Goal: Task Accomplishment & Management: Manage account settings

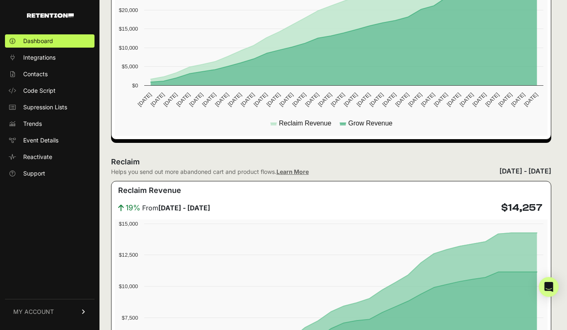
scroll to position [336, 0]
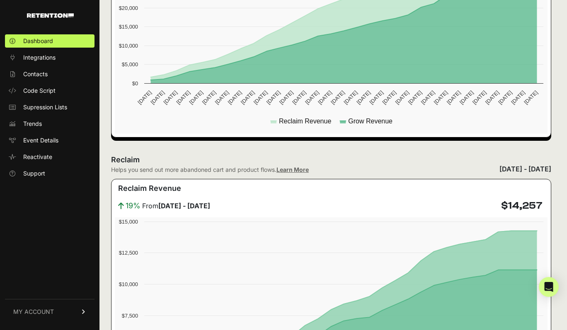
click at [499, 174] on div "[DATE] - [DATE]" at bounding box center [525, 169] width 52 height 10
click at [499, 169] on div "[DATE] - [DATE]" at bounding box center [525, 169] width 52 height 10
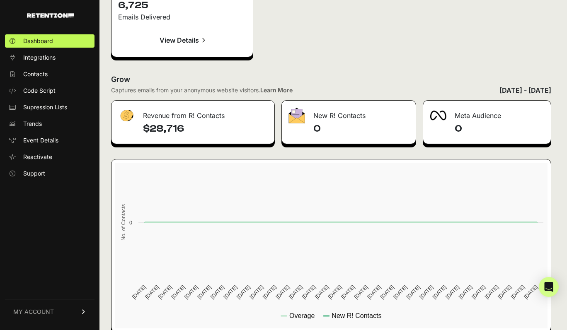
scroll to position [1289, 0]
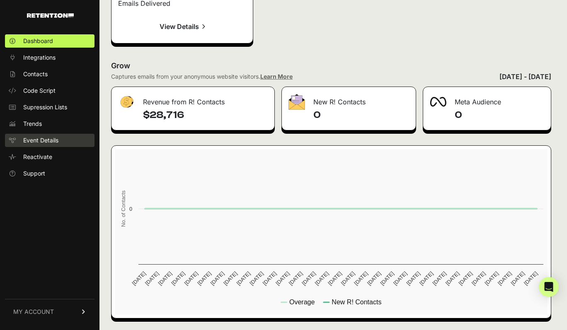
click at [46, 147] on link "Event Details" at bounding box center [49, 140] width 89 height 13
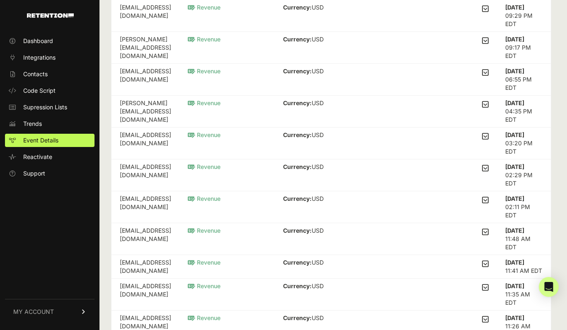
scroll to position [138, 0]
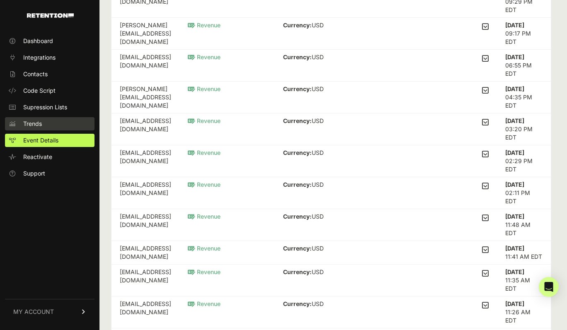
click at [75, 125] on link "Trends" at bounding box center [49, 123] width 89 height 13
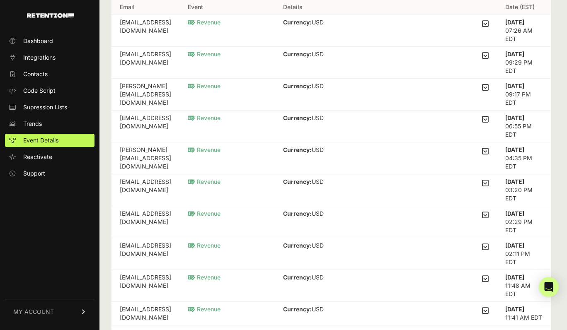
scroll to position [0, 0]
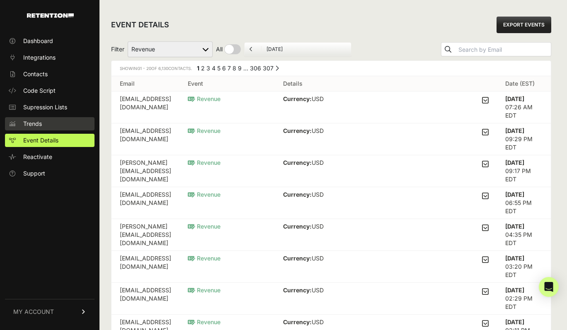
click at [40, 125] on span "Trends" at bounding box center [32, 124] width 19 height 8
click at [36, 42] on span "Dashboard" at bounding box center [38, 41] width 30 height 8
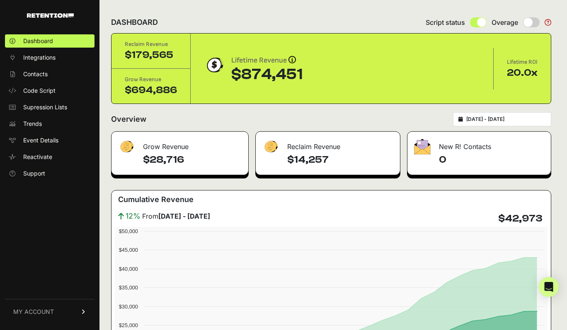
scroll to position [22, 0]
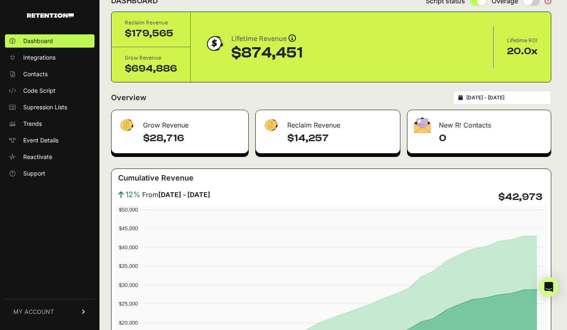
click at [448, 126] on div "New R! Contacts" at bounding box center [478, 122] width 143 height 25
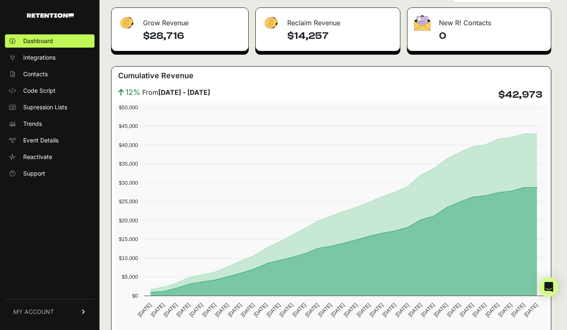
scroll to position [116, 0]
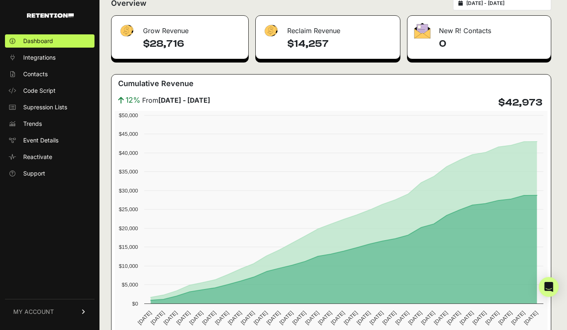
click at [70, 306] on link "MY ACCOUNT" at bounding box center [49, 311] width 89 height 25
click at [324, 70] on div "Grow Revenue $28,716 Reclaim Revenue $14,257 New R! Contacts 0 Cumulative Reven…" at bounding box center [331, 186] width 440 height 343
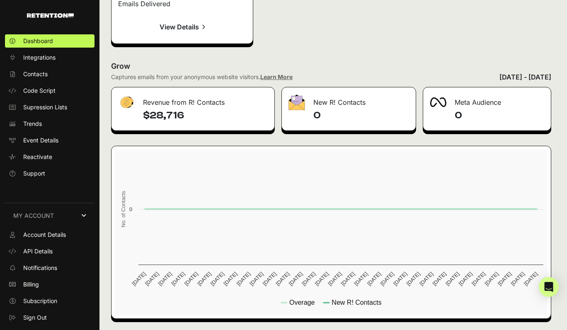
scroll to position [1289, 0]
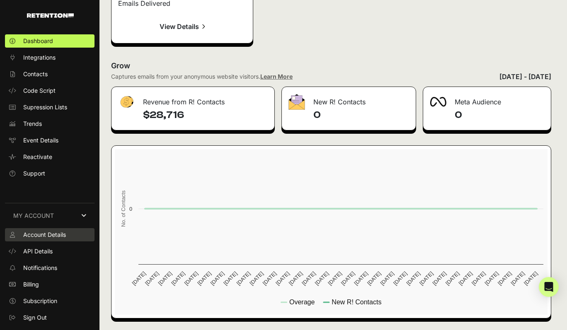
click at [47, 234] on span "Account Details" at bounding box center [44, 235] width 43 height 8
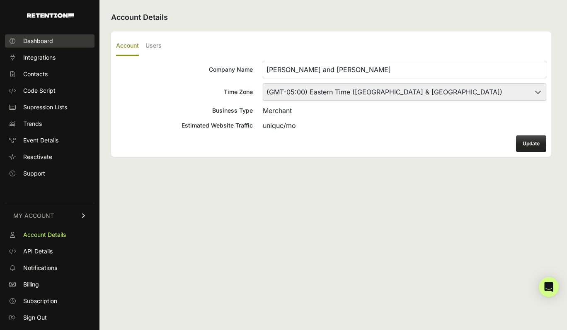
click at [40, 38] on span "Dashboard" at bounding box center [38, 41] width 30 height 8
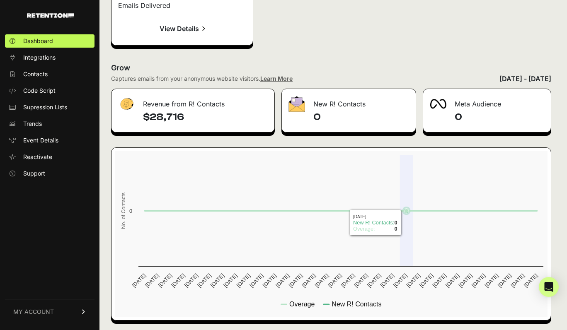
scroll to position [1289, 0]
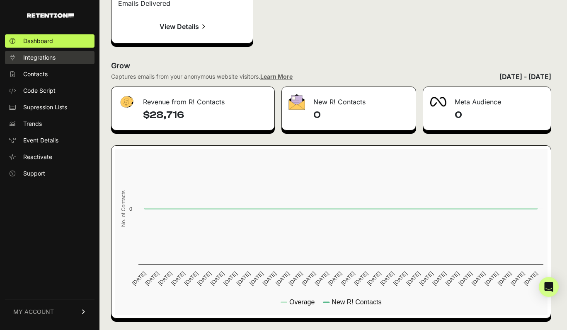
click at [40, 58] on span "Integrations" at bounding box center [39, 57] width 32 height 8
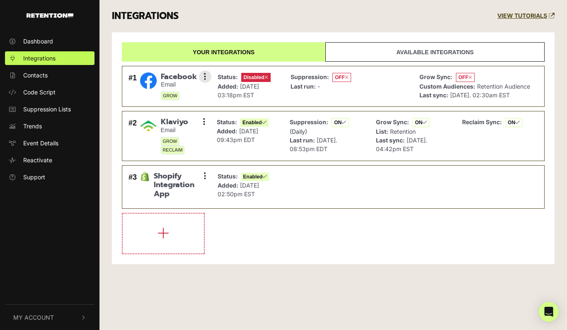
click at [313, 97] on div "Suppression: OFF Last run: -" at bounding box center [320, 86] width 60 height 28
click at [254, 78] on span "Disabled" at bounding box center [255, 77] width 29 height 9
click at [148, 77] on img at bounding box center [148, 80] width 17 height 17
click at [206, 75] on icon at bounding box center [205, 76] width 2 height 8
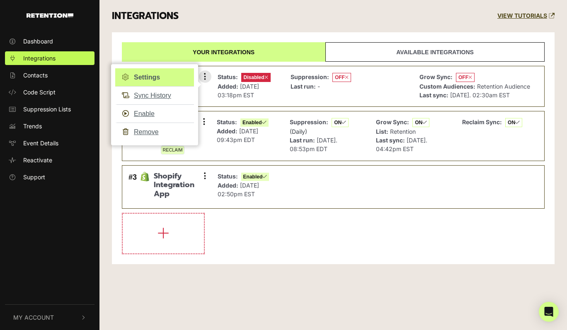
click at [164, 79] on link "Settings" at bounding box center [154, 77] width 79 height 18
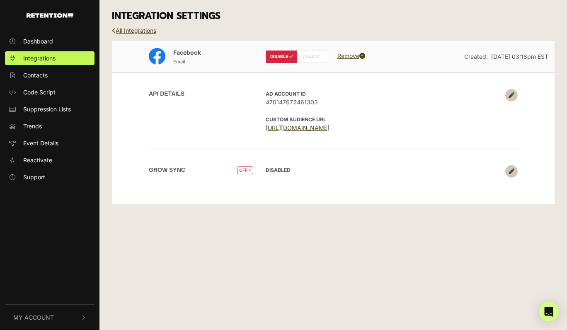
click at [307, 52] on label "ENABLE" at bounding box center [313, 57] width 32 height 12
click at [310, 57] on label "ENABLE" at bounding box center [313, 57] width 32 height 12
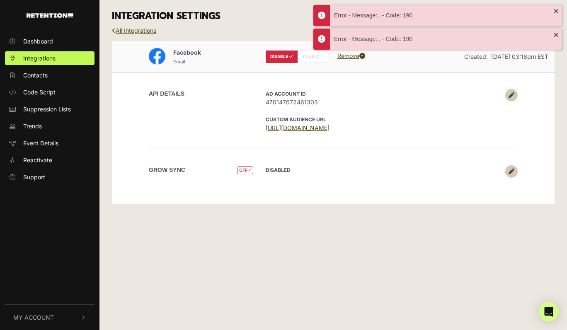
click at [130, 29] on link "All Integrations" at bounding box center [134, 30] width 44 height 7
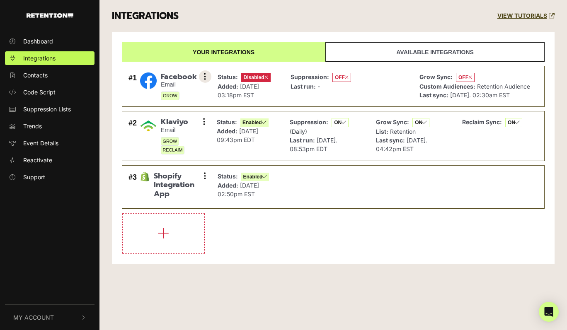
click at [202, 76] on button at bounding box center [205, 76] width 12 height 12
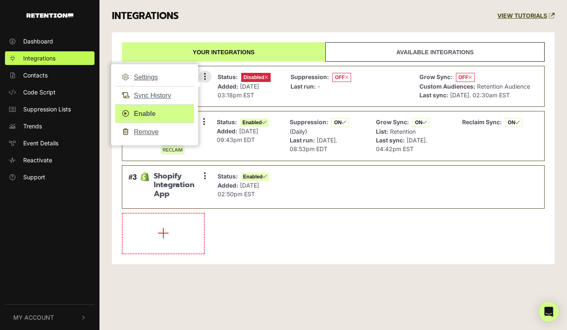
click at [159, 116] on link "Enable" at bounding box center [154, 113] width 79 height 19
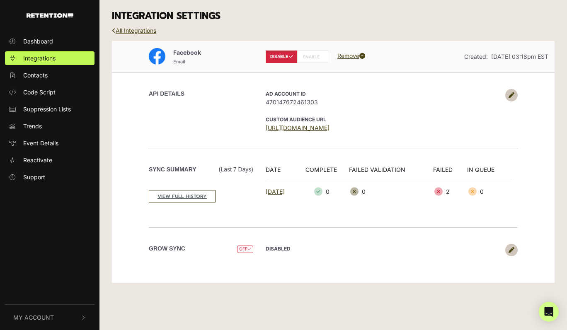
click at [313, 58] on label "ENABLE" at bounding box center [313, 57] width 32 height 12
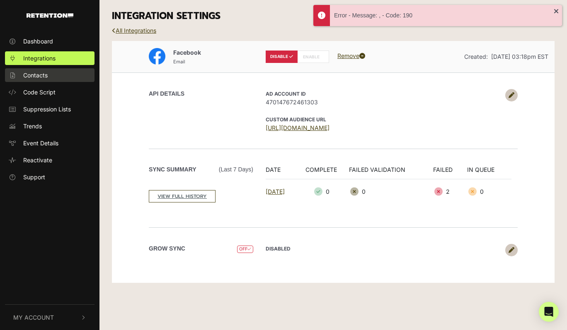
click at [53, 73] on link "Contacts" at bounding box center [49, 75] width 89 height 14
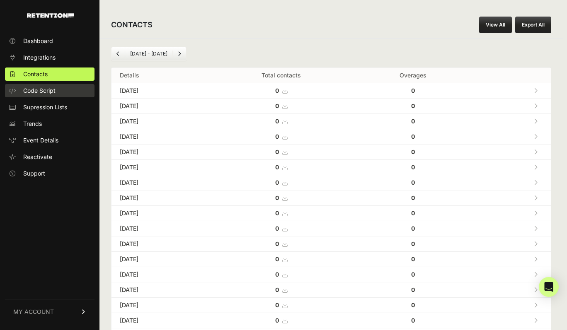
click at [51, 89] on span "Code Script" at bounding box center [39, 91] width 32 height 8
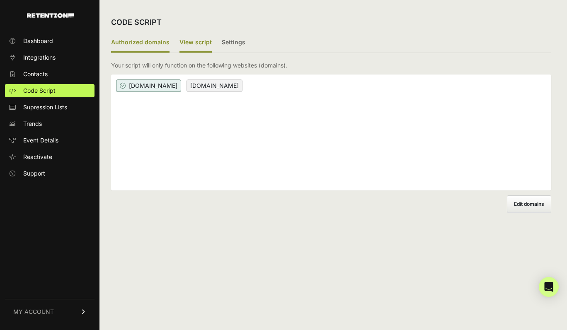
click at [192, 43] on label "View script" at bounding box center [195, 42] width 32 height 19
click at [0, 0] on input "View script" at bounding box center [0, 0] width 0 height 0
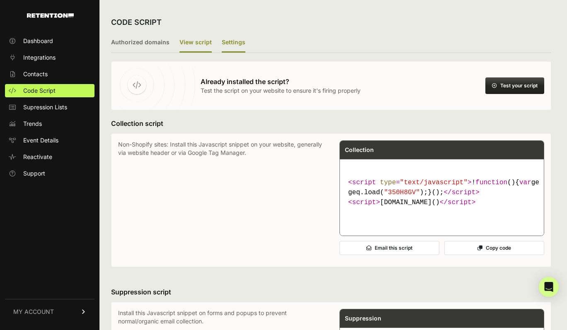
click at [230, 46] on label "Settings" at bounding box center [234, 42] width 24 height 19
click at [0, 0] on input "Settings" at bounding box center [0, 0] width 0 height 0
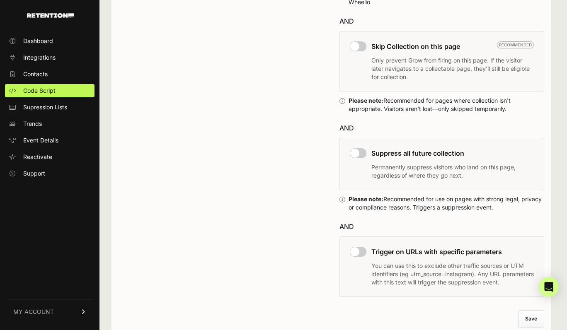
scroll to position [566, 0]
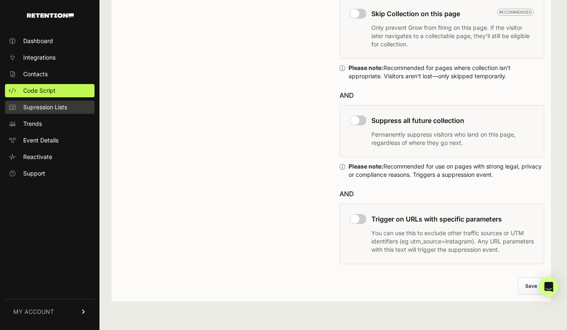
click at [36, 105] on span "Supression Lists" at bounding box center [45, 107] width 44 height 8
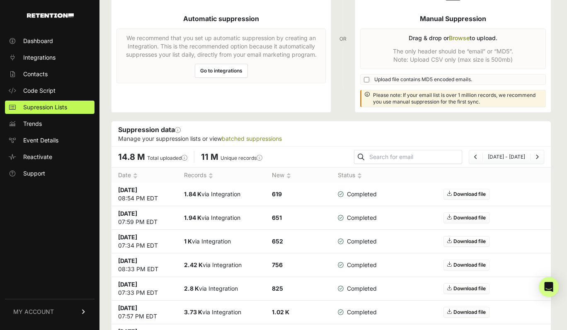
scroll to position [67, 0]
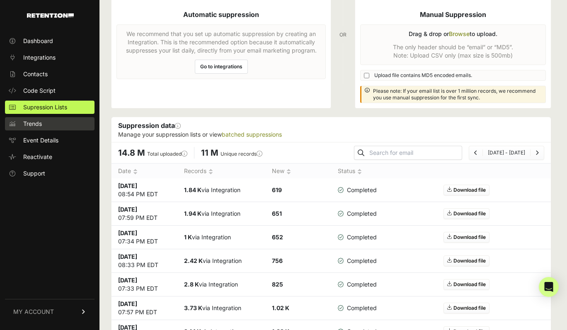
click at [34, 123] on span "Trends" at bounding box center [32, 124] width 19 height 8
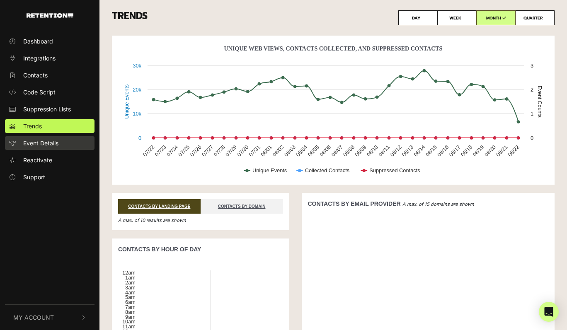
click at [49, 143] on span "Event Details" at bounding box center [40, 143] width 35 height 9
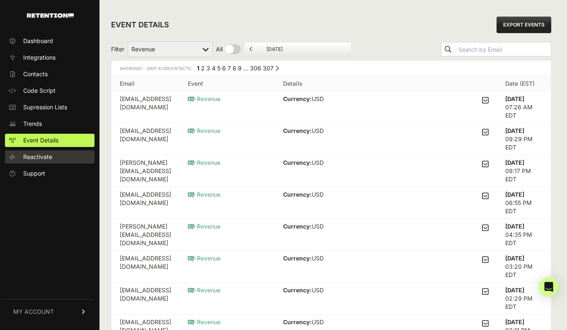
click at [14, 155] on icon at bounding box center [12, 157] width 8 height 6
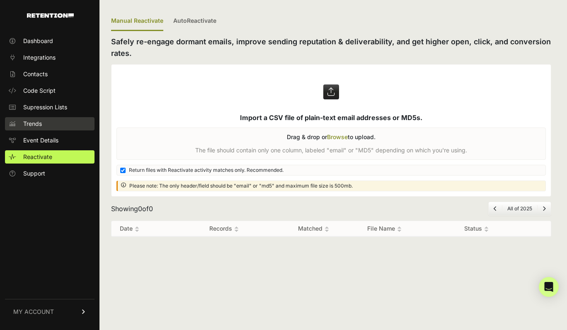
click at [53, 123] on link "Trends" at bounding box center [49, 123] width 89 height 13
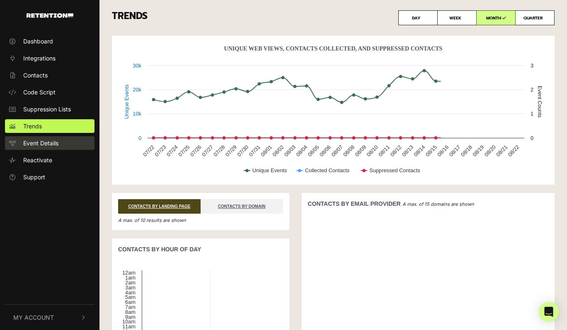
click at [53, 144] on span "Event Details" at bounding box center [40, 143] width 35 height 9
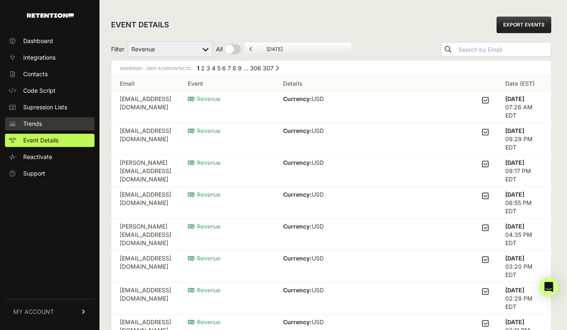
click at [52, 123] on link "Trends" at bounding box center [49, 123] width 89 height 13
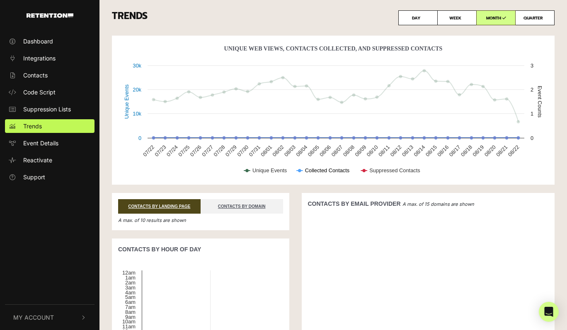
click at [302, 171] on icon "Unique Web Views, Contacts Collected, And Suppressed Contacts" at bounding box center [300, 171] width 6 height 0
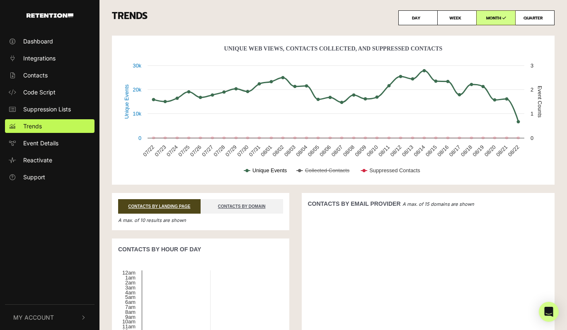
click at [283, 172] on text "Unique Events" at bounding box center [269, 170] width 34 height 6
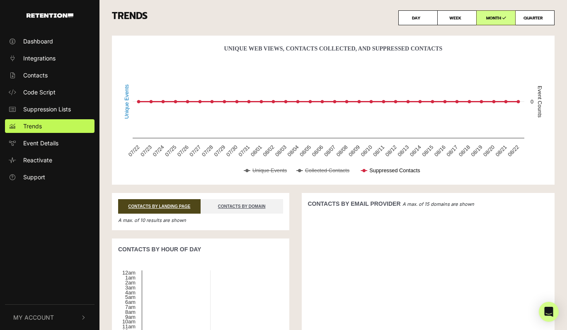
click at [387, 172] on text "Suppressed Contacts" at bounding box center [394, 170] width 51 height 6
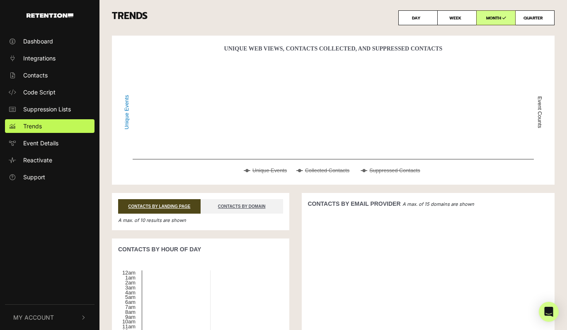
click at [331, 166] on rect "Unique Web Views, Contacts Collected, And Suppressed Contacts" at bounding box center [333, 112] width 430 height 141
click at [279, 170] on text "Unique Events" at bounding box center [269, 170] width 34 height 6
